Goal: Find specific page/section: Find specific page/section

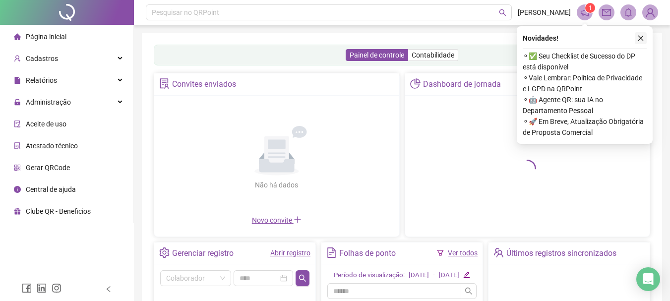
click at [643, 38] on icon "close" at bounding box center [640, 38] width 7 height 7
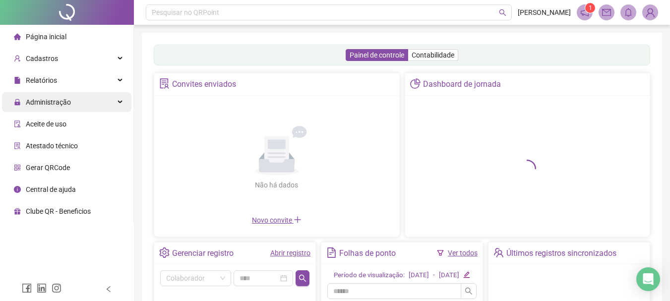
click at [49, 106] on span "Administração" at bounding box center [48, 102] width 45 height 8
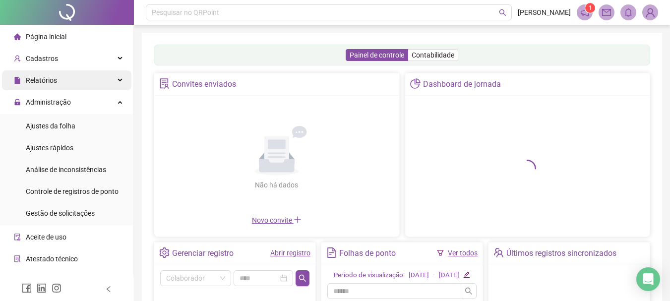
click at [74, 75] on div "Relatórios" at bounding box center [66, 80] width 129 height 20
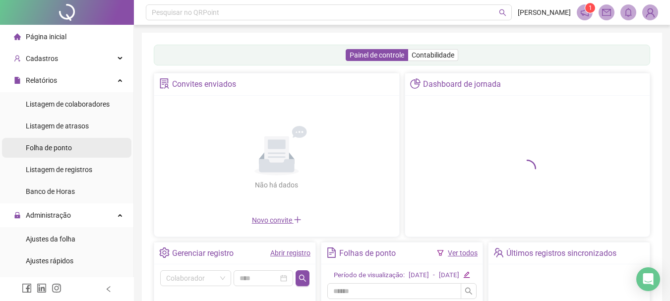
click at [77, 147] on li "Folha de ponto" at bounding box center [66, 148] width 129 height 20
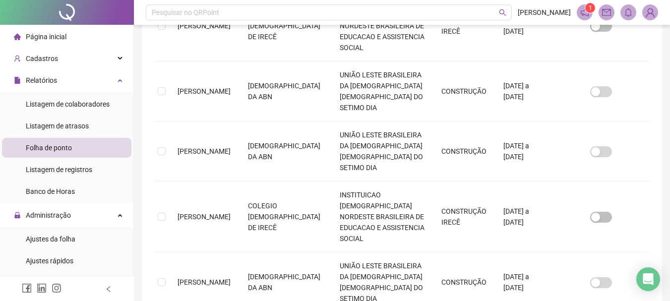
scroll to position [57, 0]
